Goal: Contribute content: Add original content to the website for others to see

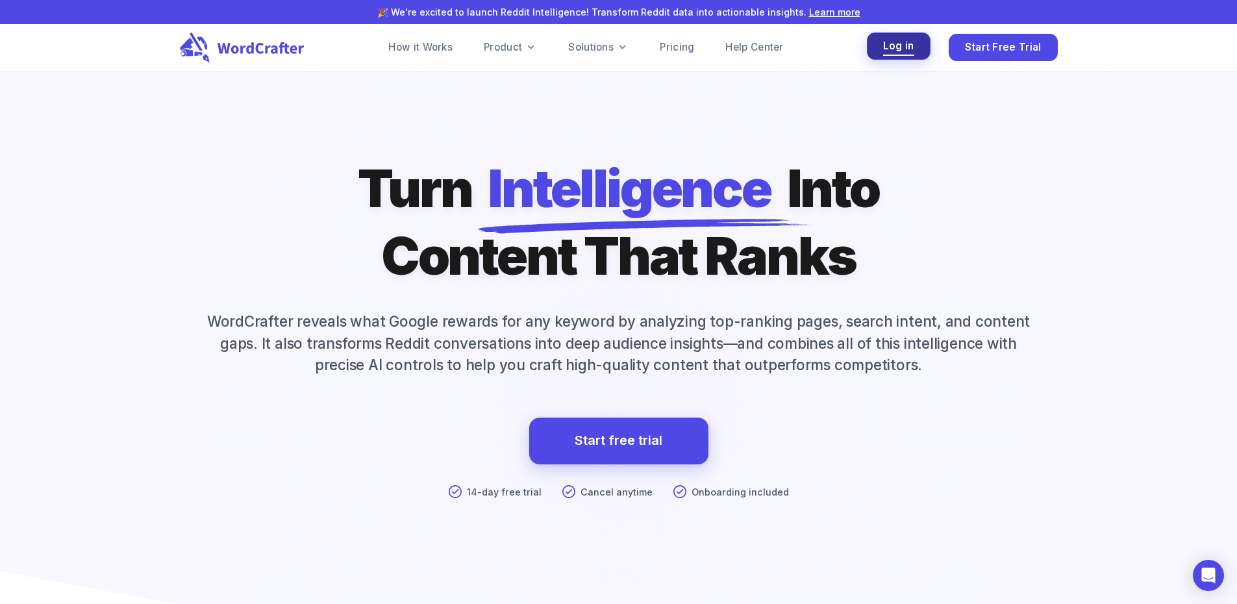
click at [880, 46] on button "Log in" at bounding box center [899, 46] width 64 height 28
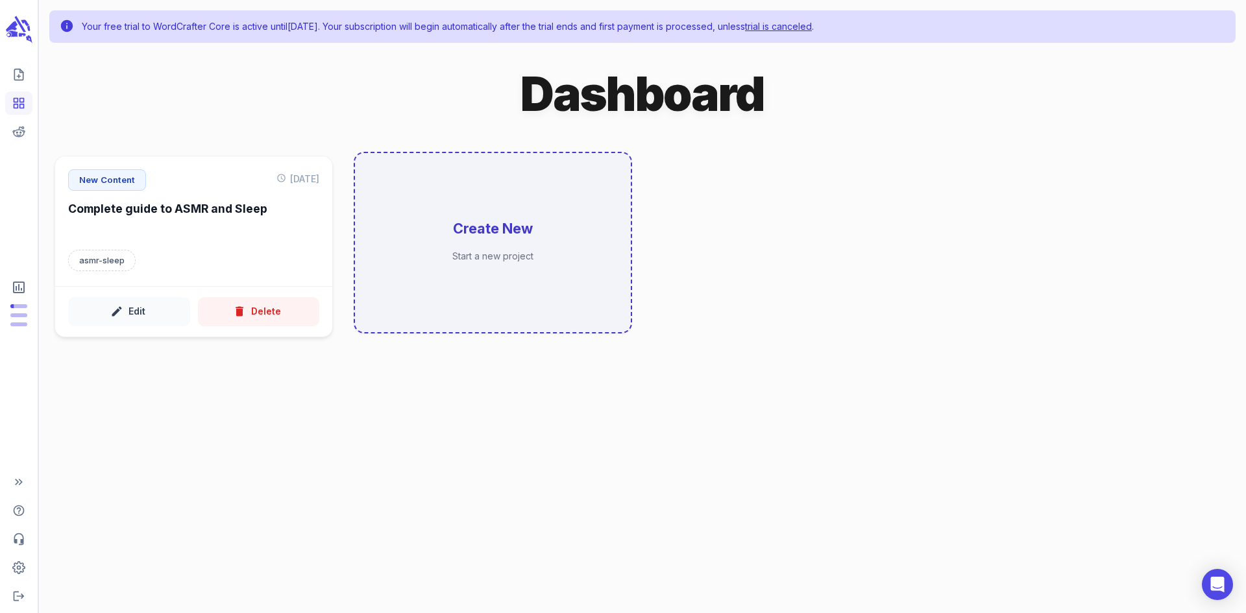
click at [508, 236] on h6 "Create New" at bounding box center [493, 228] width 80 height 19
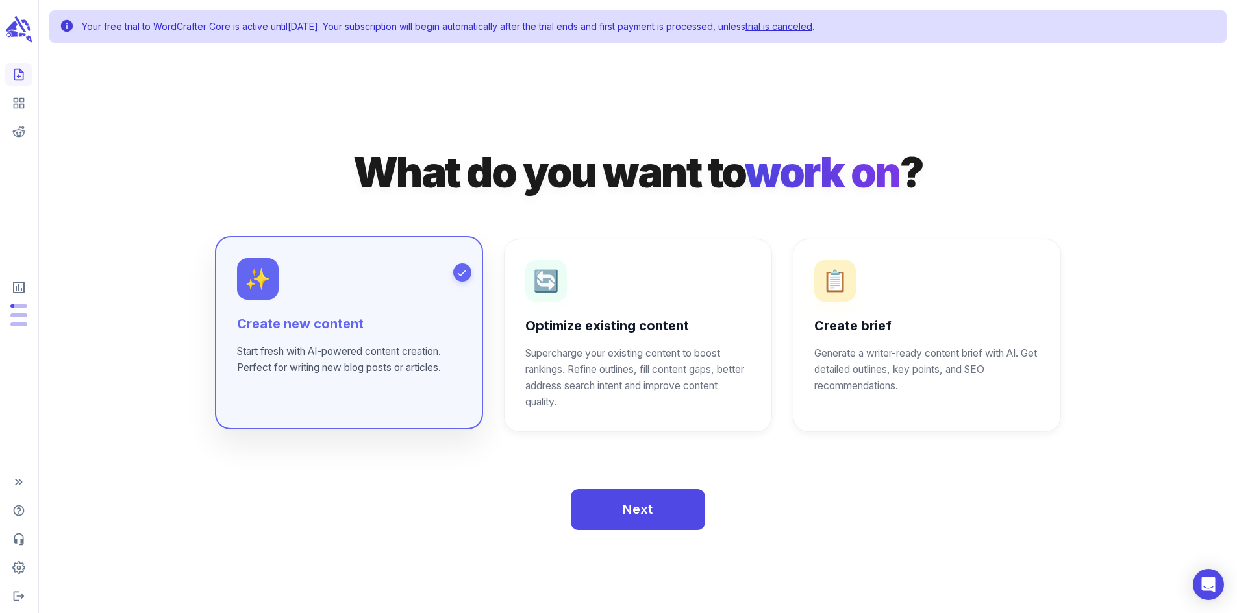
click at [344, 311] on div "✨ Create new content Start fresh with AI-powered content creation. Perfect for …" at bounding box center [349, 316] width 224 height 117
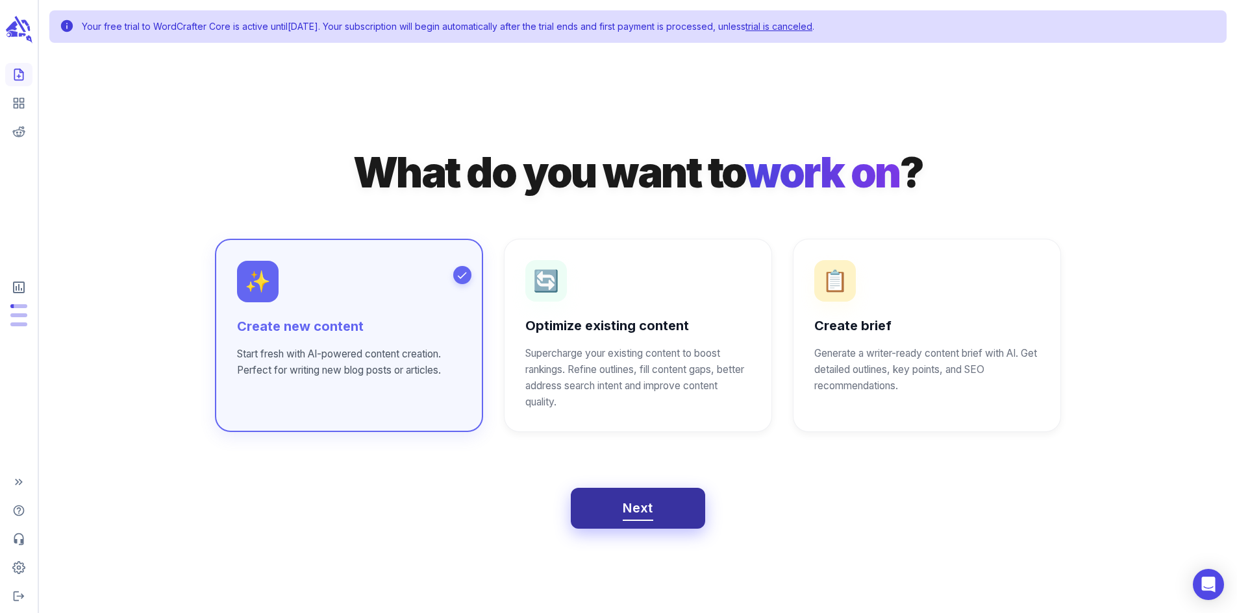
click at [650, 519] on span "Next" at bounding box center [637, 508] width 31 height 23
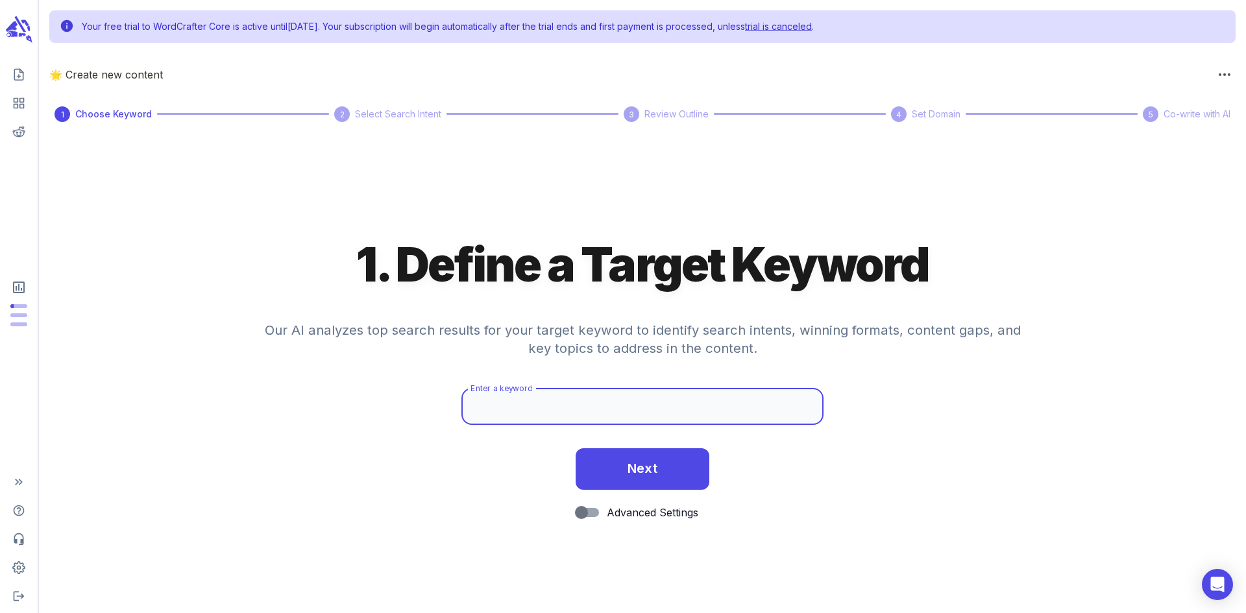
click at [542, 408] on input "Enter a keyword" at bounding box center [642, 407] width 362 height 36
paste input "[PERSON_NAME] [URL][DOMAIN_NAME]"
drag, startPoint x: 632, startPoint y: 405, endPoint x: 959, endPoint y: 412, distance: 327.2
click at [959, 412] on div "Enter a keyword Press release: BetterSleep has a new CEO [PERSON_NAME] [URL][DO…" at bounding box center [642, 413] width 1207 height 49
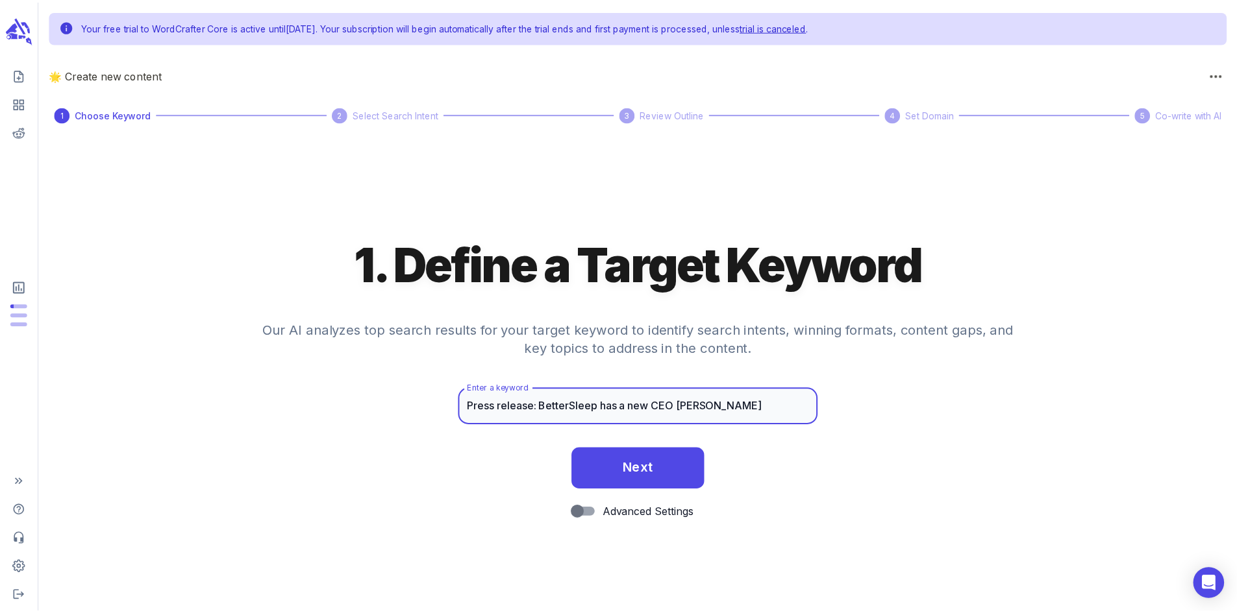
scroll to position [0, 0]
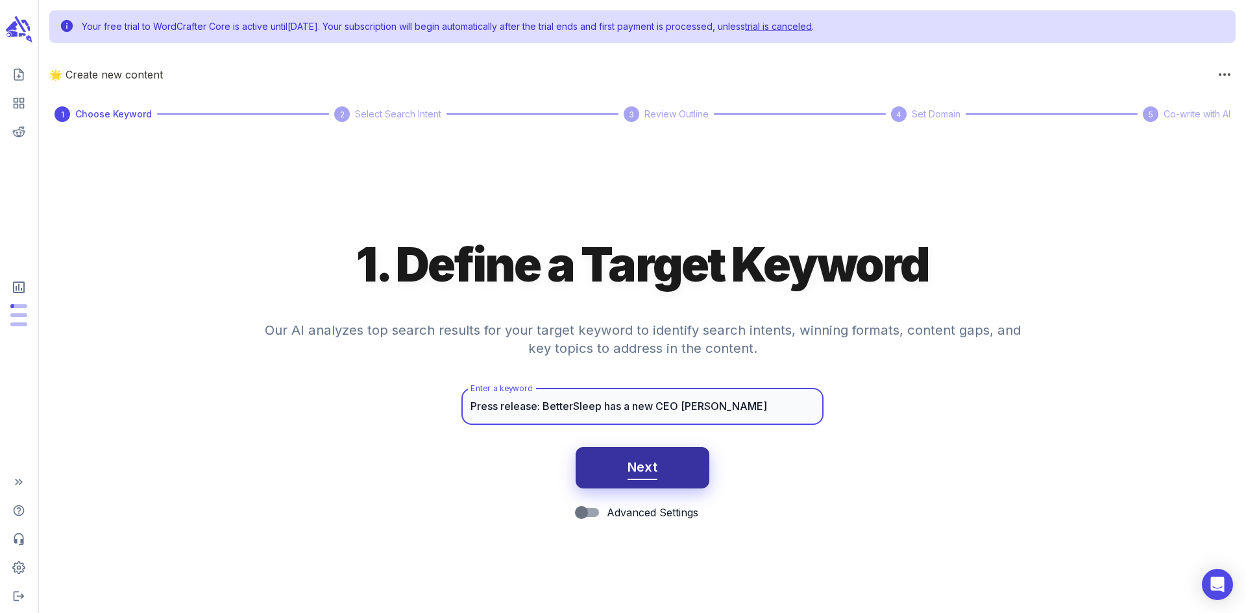
type input "Press release: BetterSleep has a new CEO [PERSON_NAME]"
click at [665, 473] on button "Next" at bounding box center [643, 468] width 134 height 42
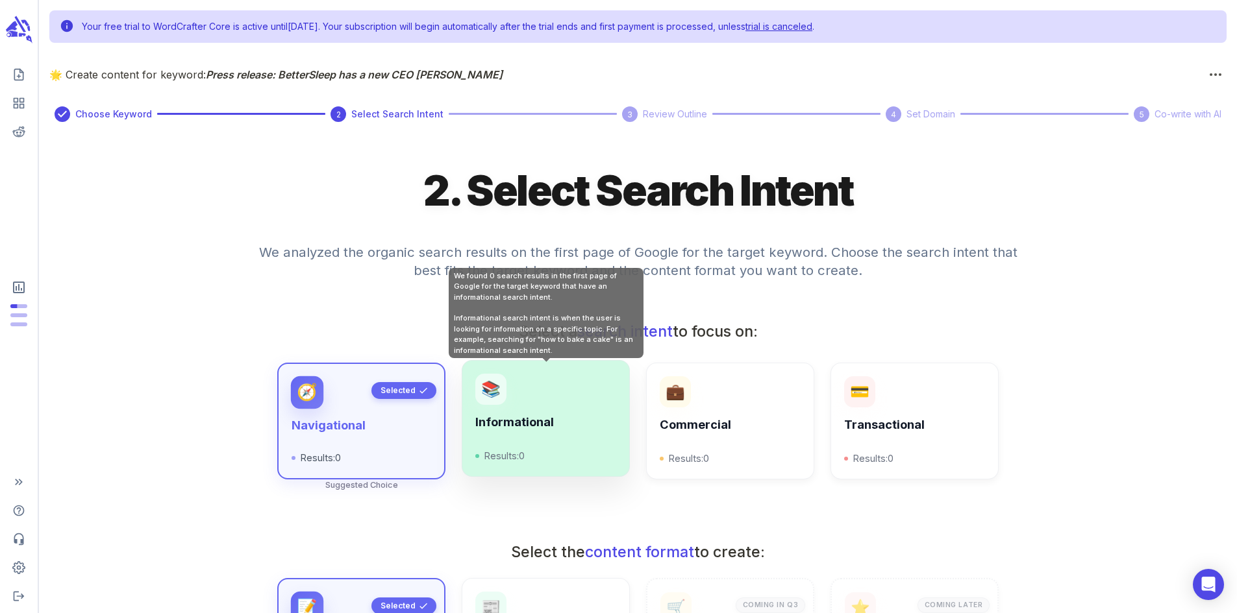
click at [528, 397] on div "📚 Informational Results: 0" at bounding box center [545, 419] width 140 height 90
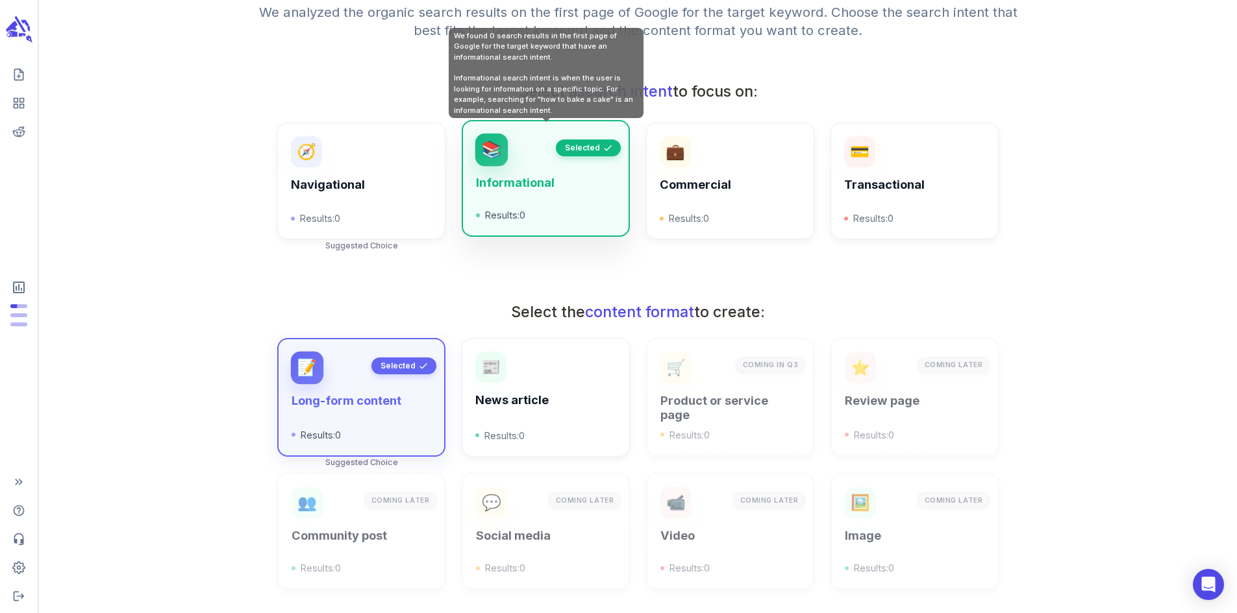
scroll to position [260, 0]
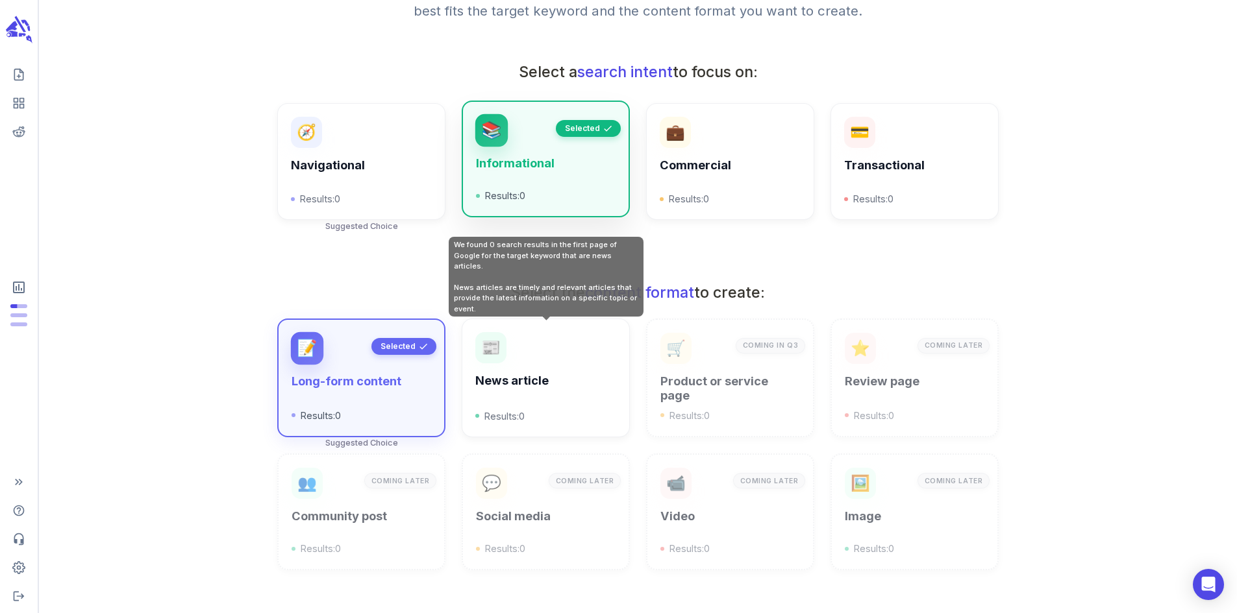
click at [528, 397] on div "News article Results: 0" at bounding box center [545, 399] width 140 height 50
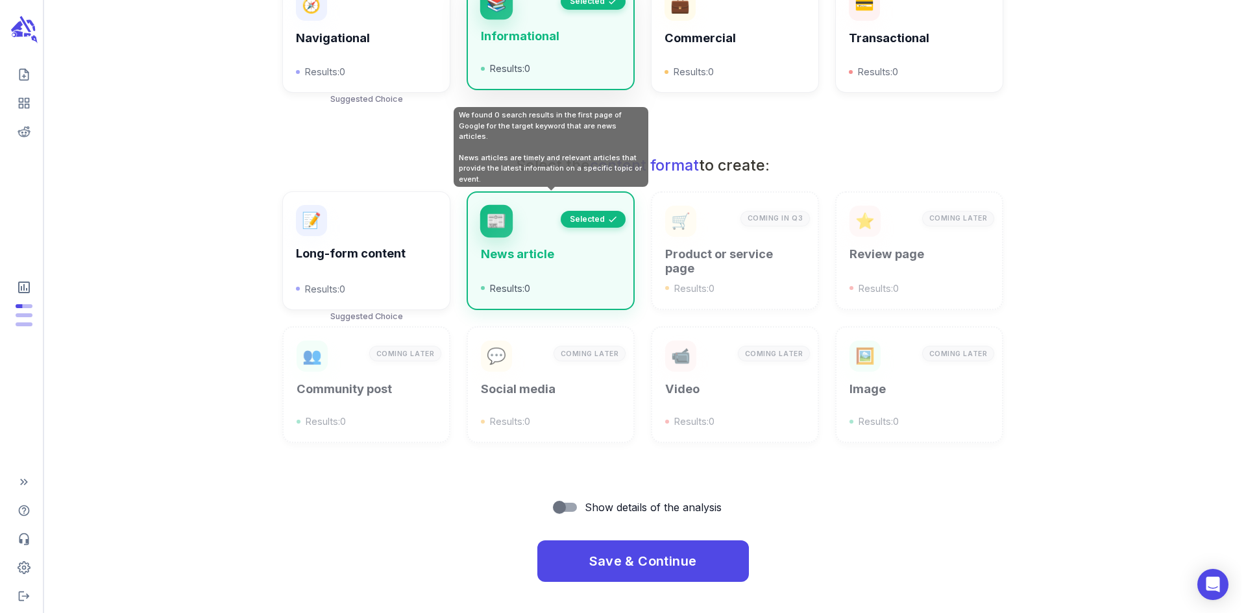
scroll to position [392, 0]
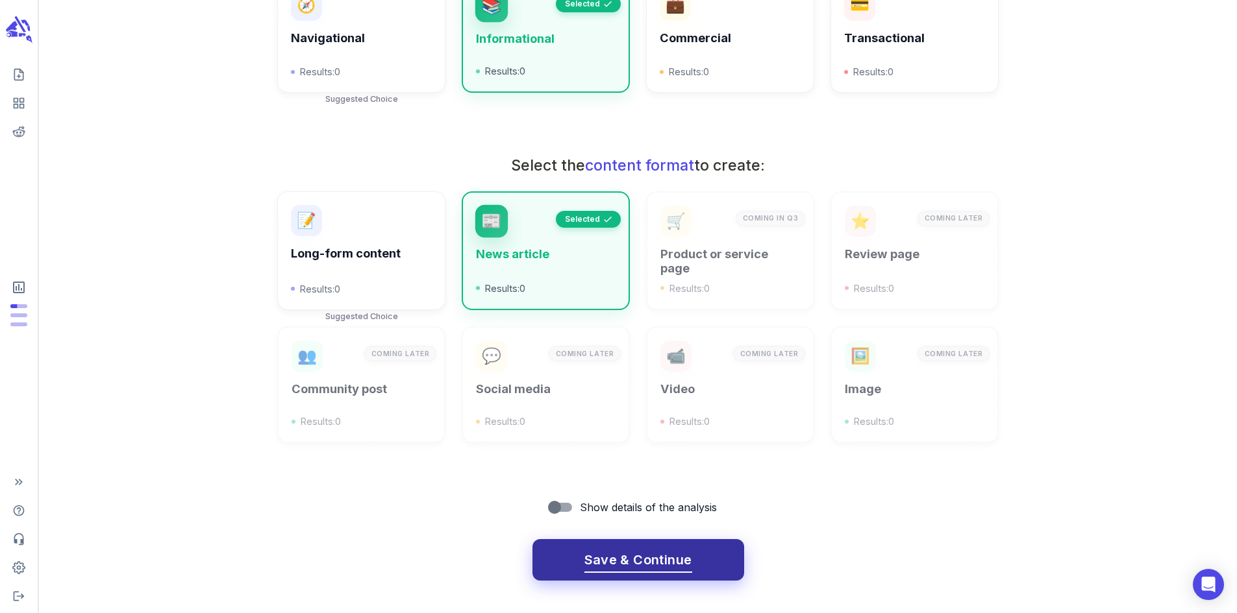
click at [695, 558] on button "Save & Continue" at bounding box center [638, 560] width 212 height 42
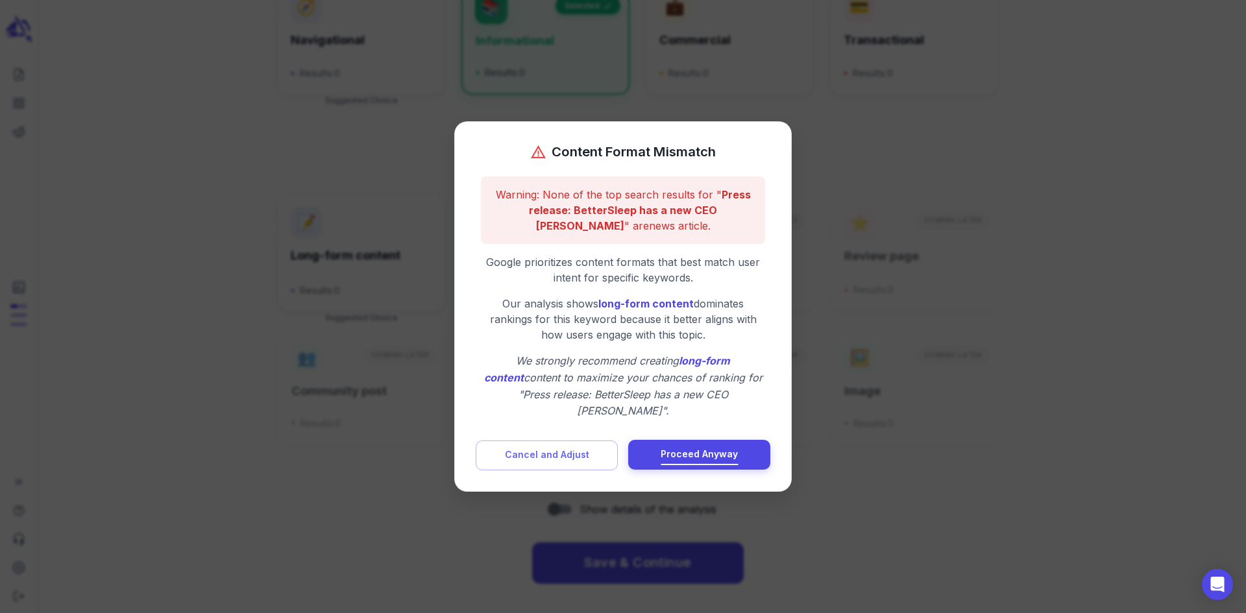
click at [704, 451] on span "Proceed Anyway" at bounding box center [699, 455] width 77 height 16
